Goal: Information Seeking & Learning: Understand process/instructions

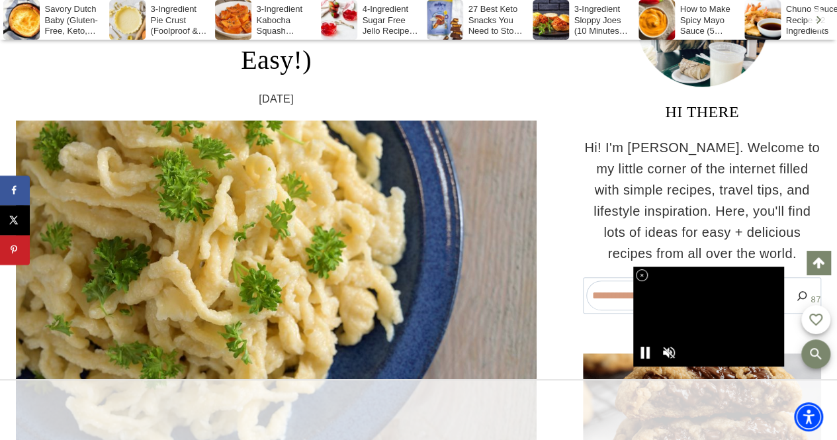
click at [492, 91] on div "[DATE] [DATE]" at bounding box center [276, 99] width 521 height 17
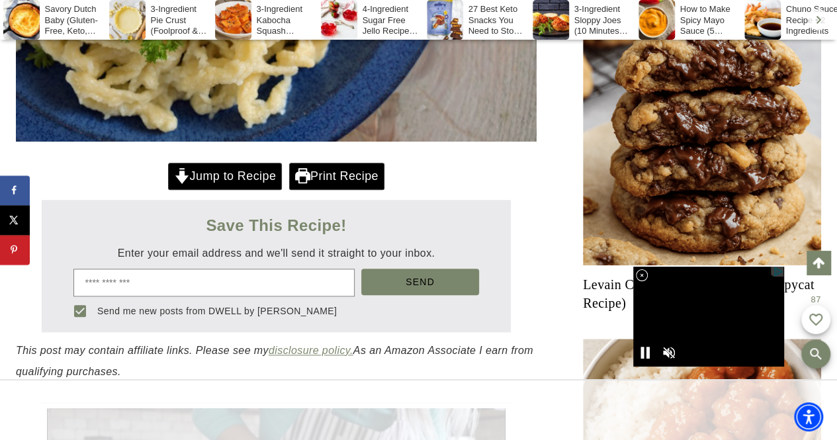
scroll to position [581, 0]
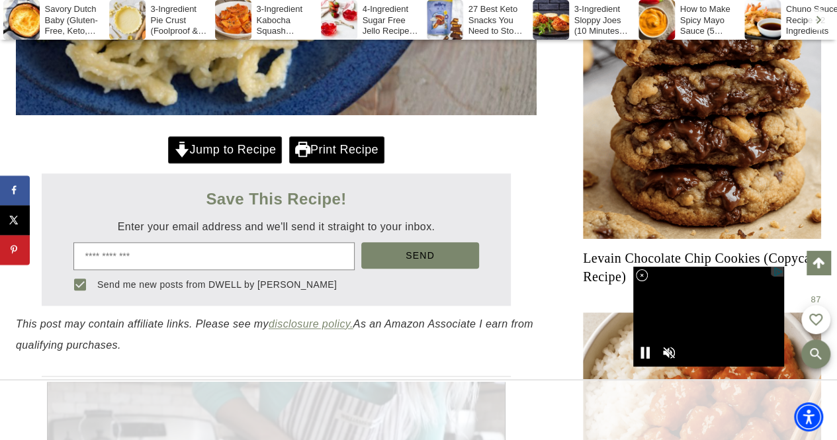
click at [230, 159] on link "Jump to Recipe" at bounding box center [225, 149] width 114 height 27
